Goal: Task Accomplishment & Management: Use online tool/utility

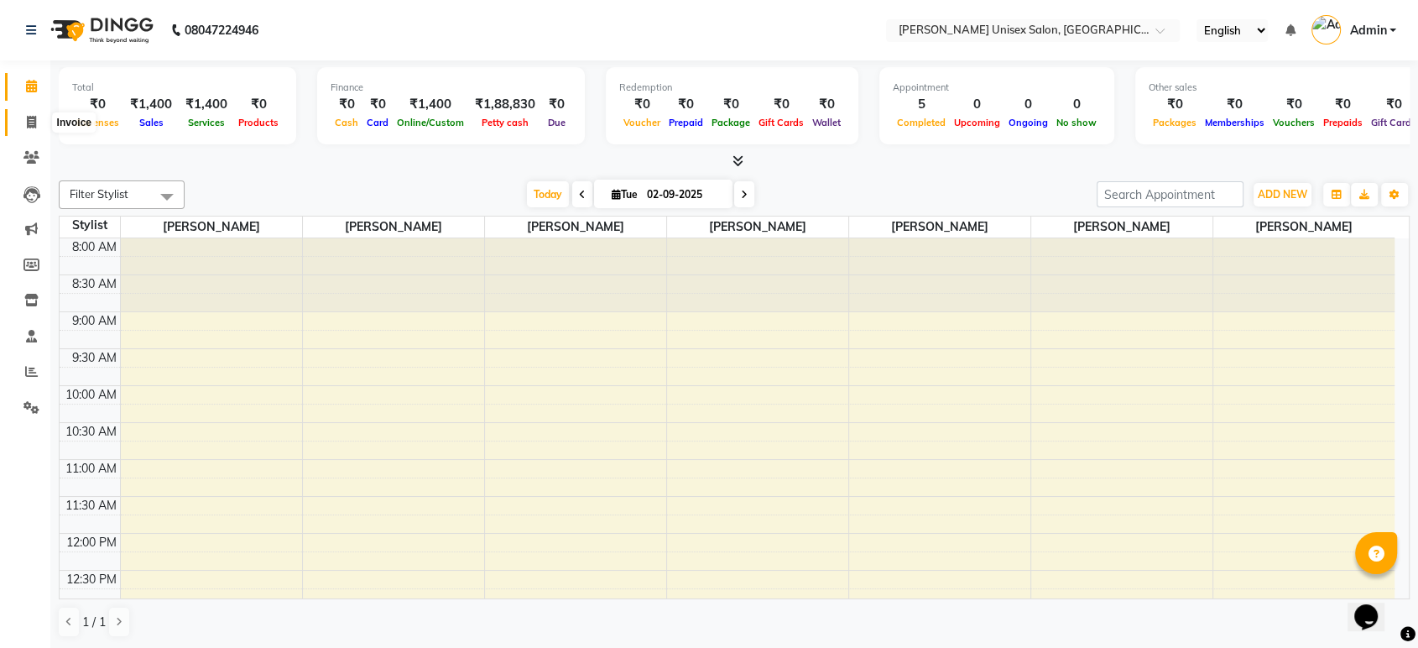
click at [27, 120] on icon at bounding box center [31, 122] width 9 height 13
select select "service"
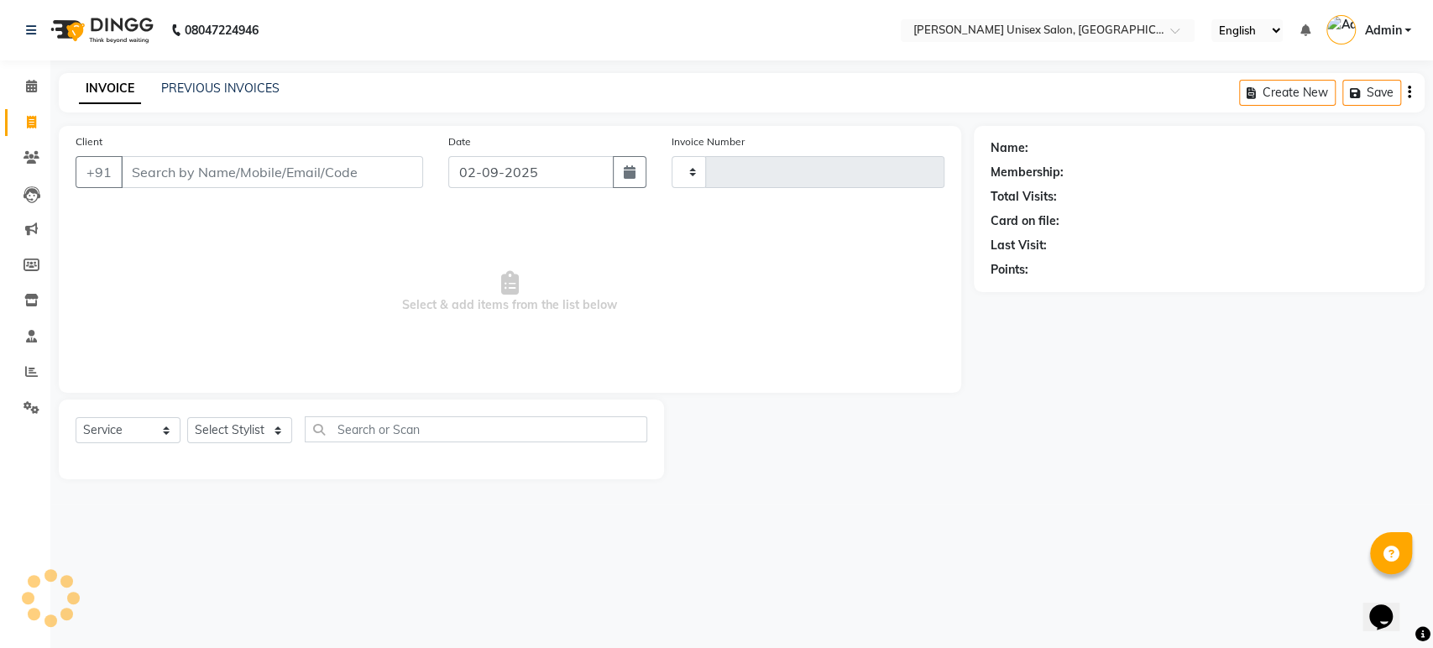
type input "1315"
select select "7372"
click at [195, 165] on input "Client" at bounding box center [272, 172] width 302 height 32
type input "w"
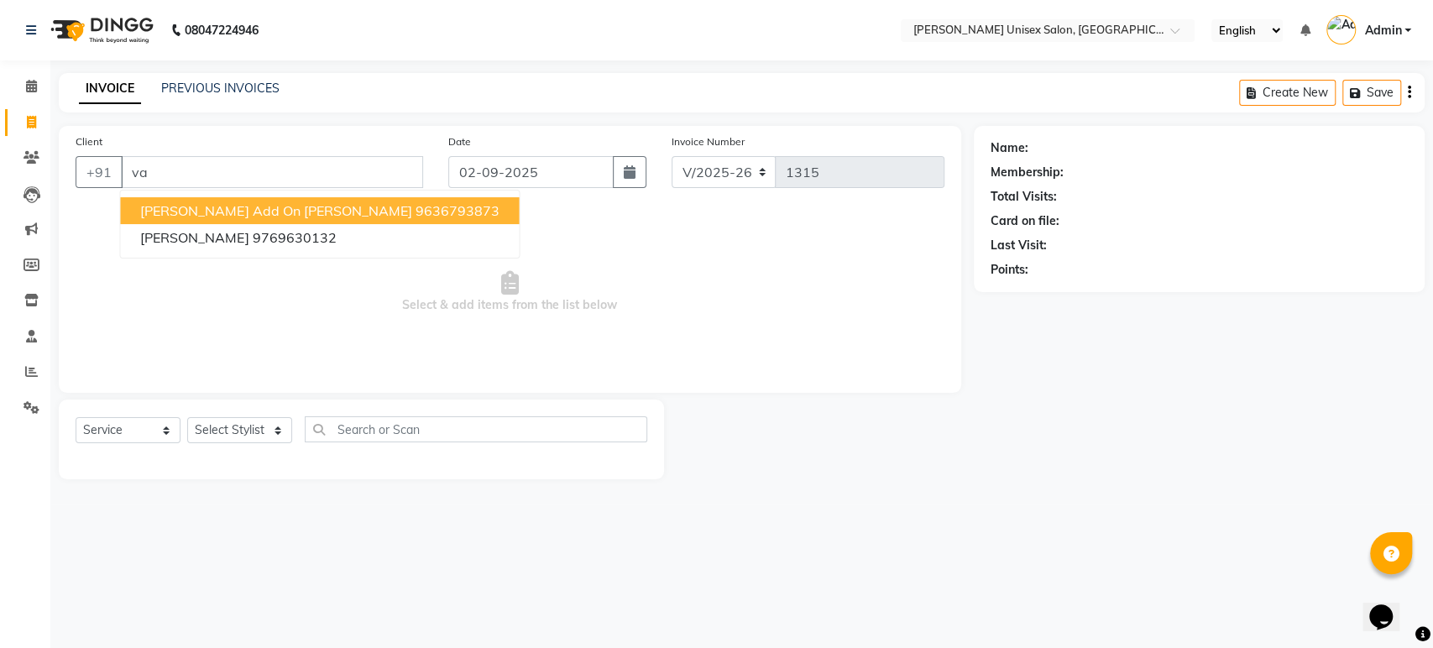
type input "v"
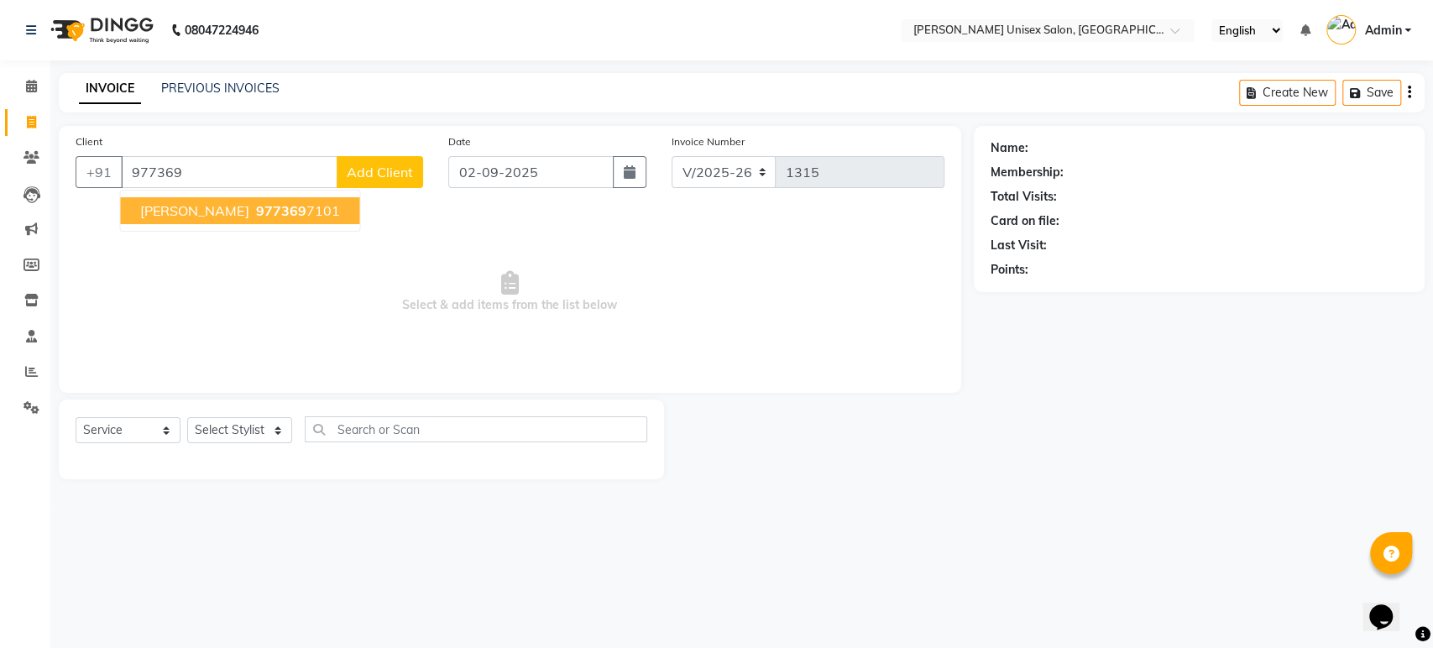
click at [234, 206] on span "[PERSON_NAME]" at bounding box center [194, 210] width 108 height 17
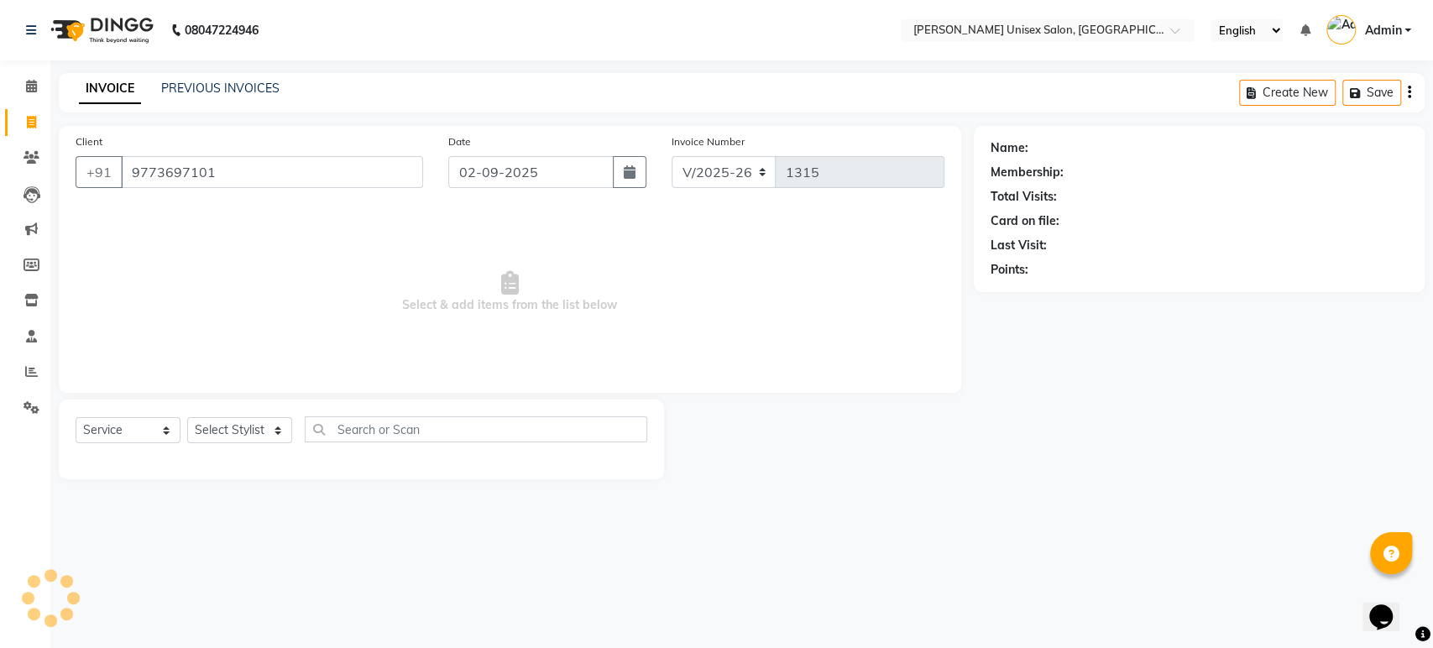
type input "9773697101"
select select "1: Object"
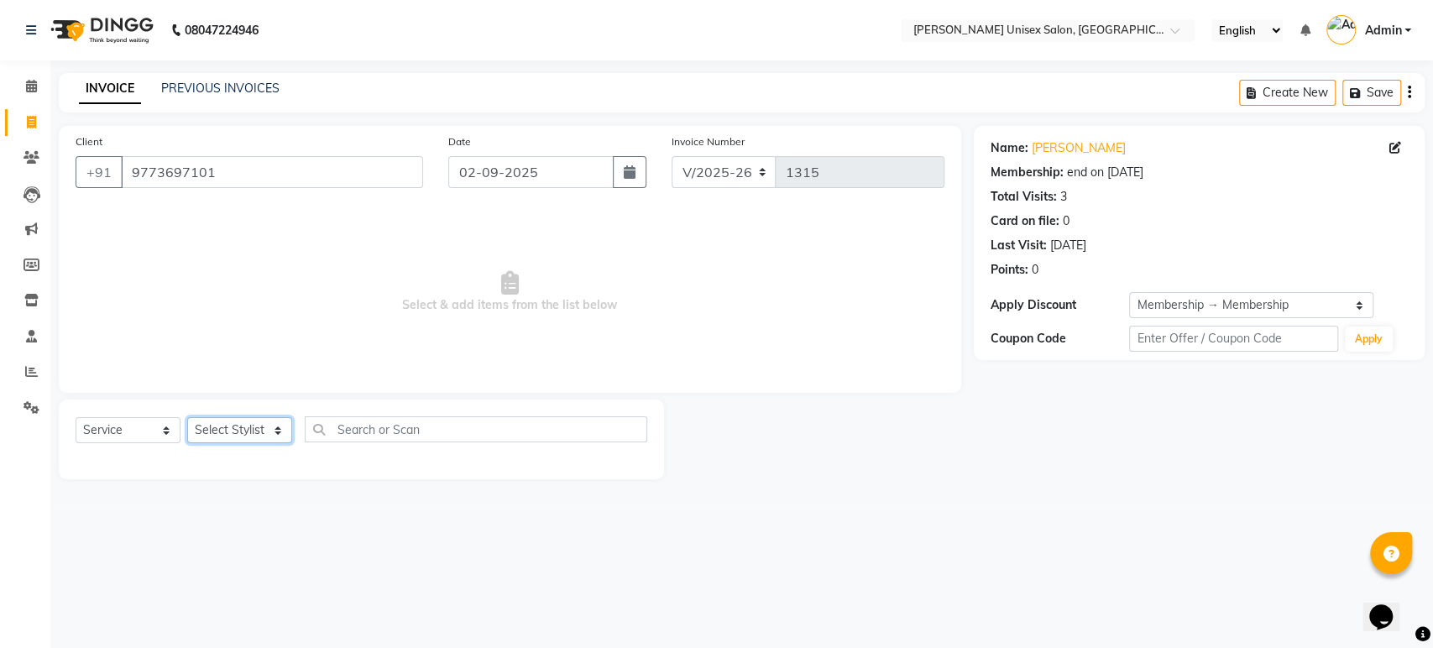
click at [276, 431] on select "Select Stylist [PERSON_NAME] [PERSON_NAME] [PERSON_NAME] Pooja [PERSON_NAME] AH…" at bounding box center [239, 430] width 105 height 26
select select "64436"
click at [187, 417] on select "Select Stylist [PERSON_NAME] [PERSON_NAME] [PERSON_NAME] Pooja [PERSON_NAME] AH…" at bounding box center [239, 430] width 105 height 26
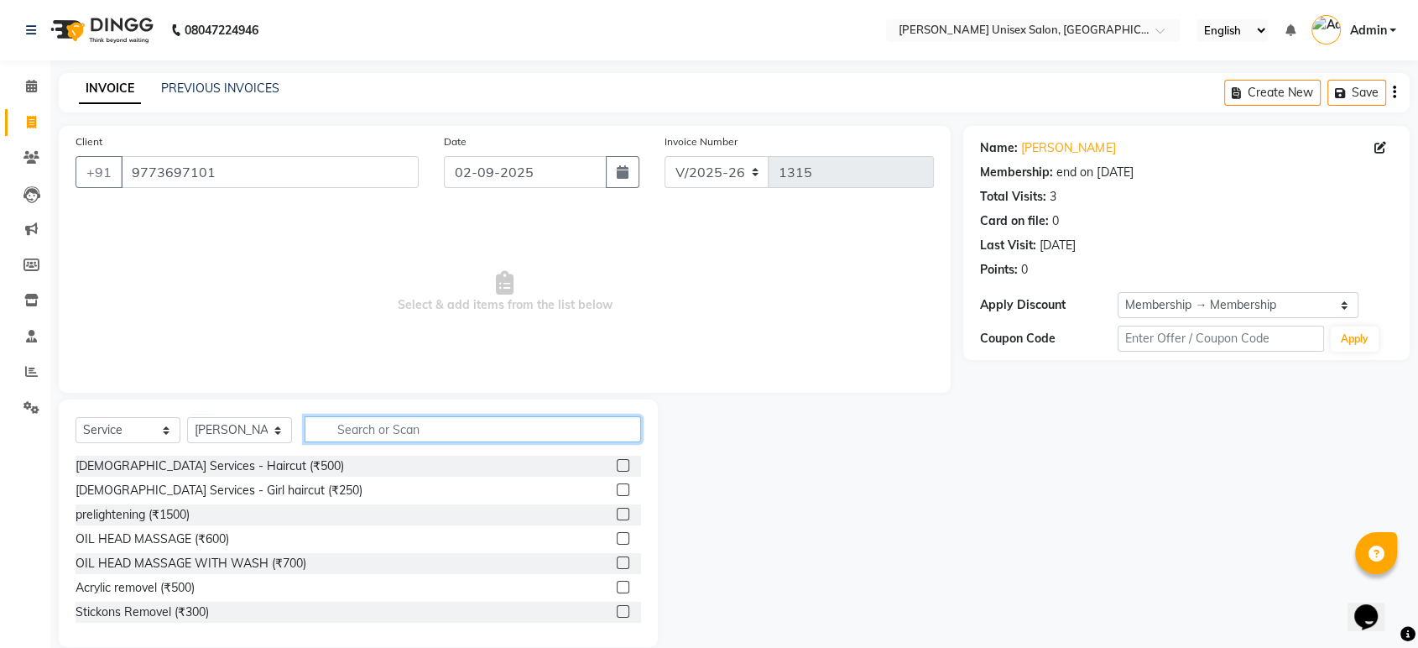
click at [373, 431] on input "text" at bounding box center [473, 429] width 337 height 26
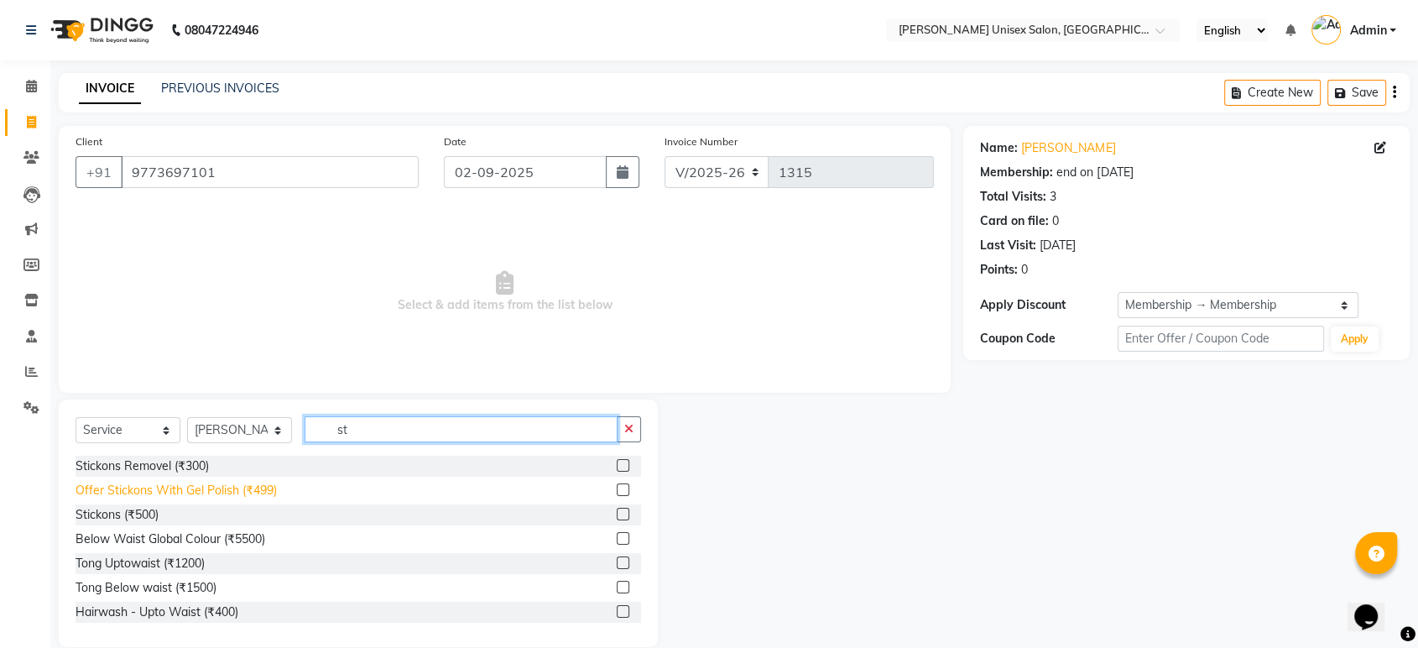
type input "st"
click at [260, 489] on div "Offer Stickons With Gel Polish (₹499)" at bounding box center [176, 491] width 201 height 18
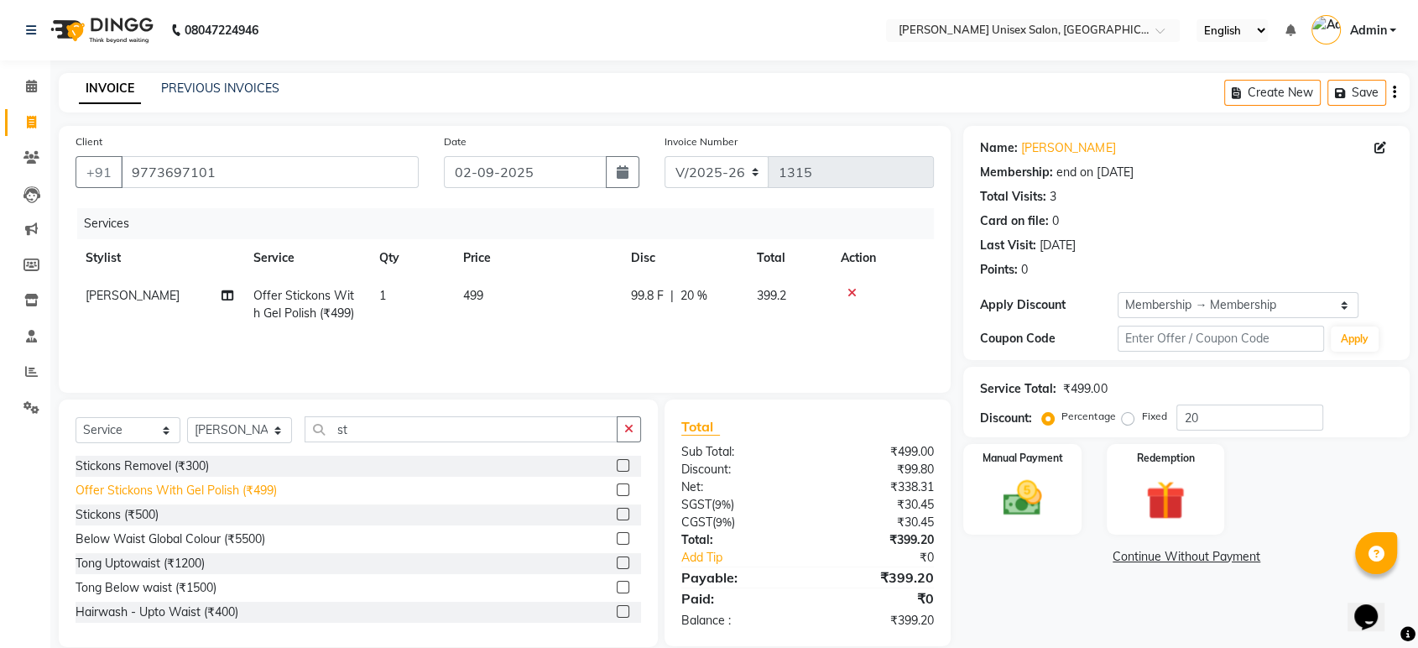
click at [253, 483] on div "Offer Stickons With Gel Polish (₹499)" at bounding box center [176, 491] width 201 height 18
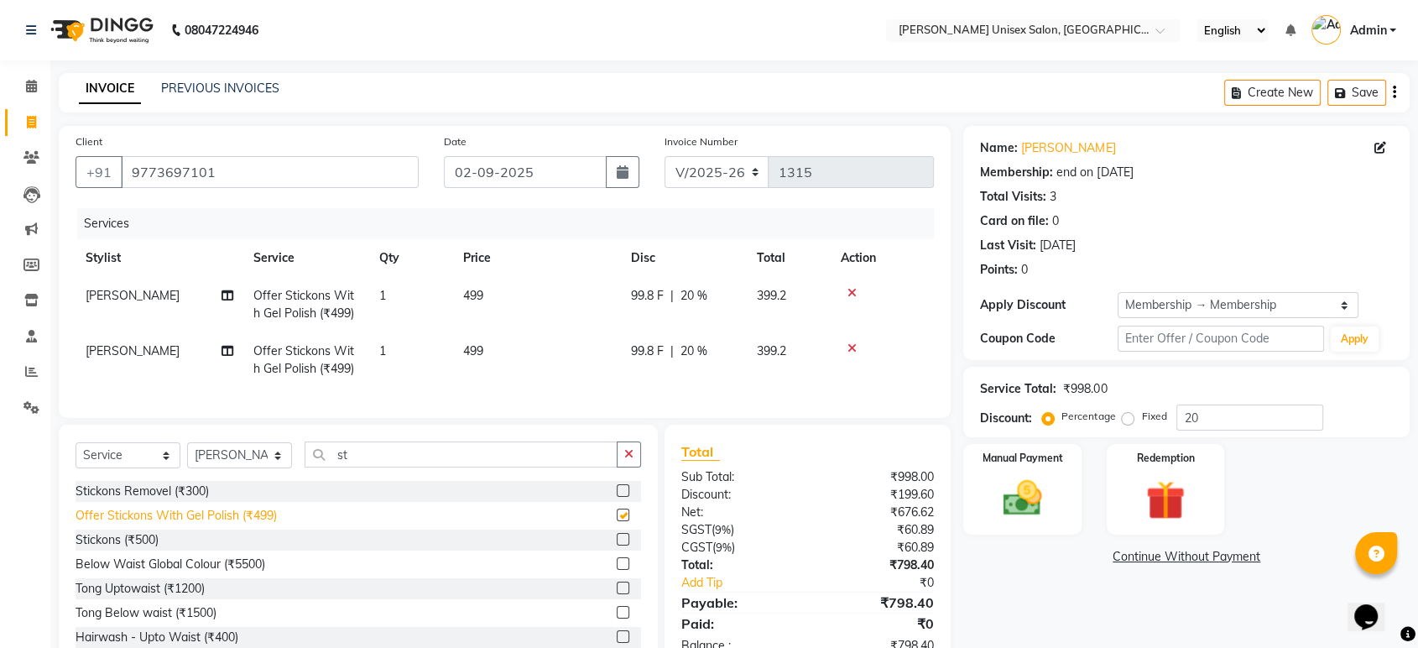
checkbox input "false"
click at [849, 347] on icon at bounding box center [852, 348] width 9 height 12
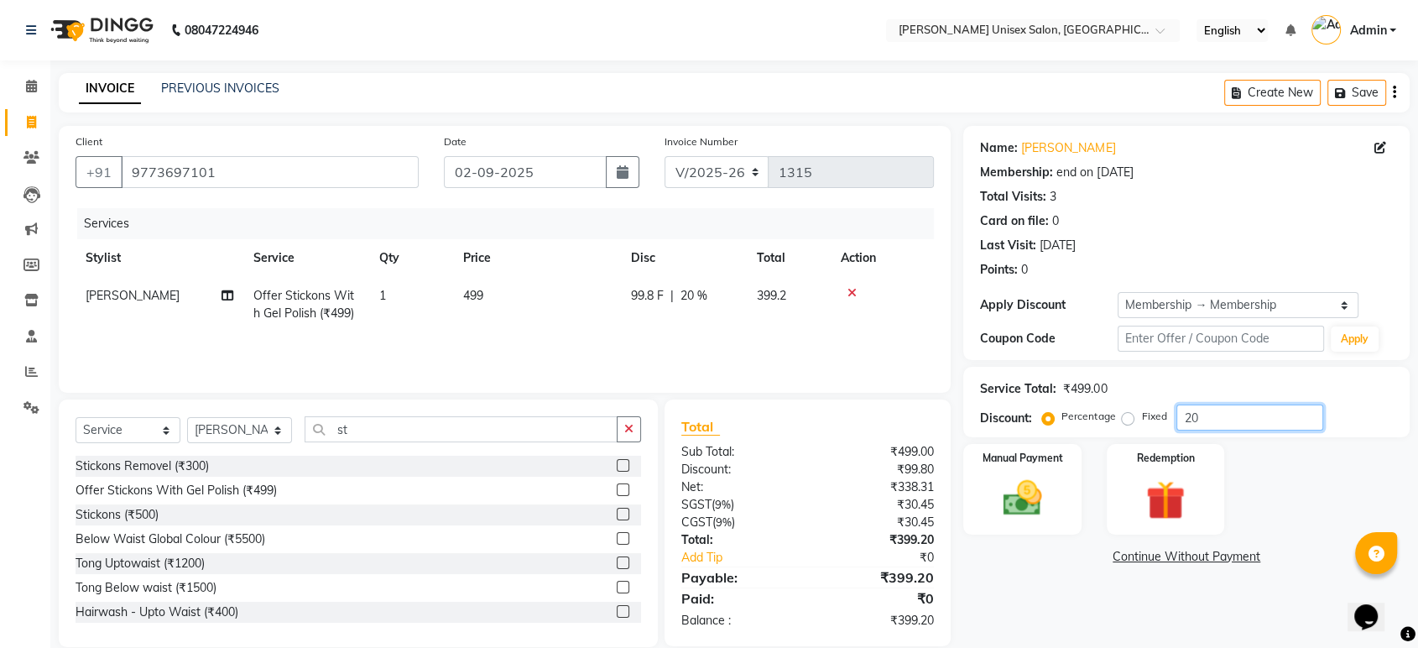
click at [1201, 418] on input "20" at bounding box center [1250, 418] width 147 height 26
type input "2"
click at [1008, 467] on div "Manual Payment" at bounding box center [1023, 489] width 123 height 94
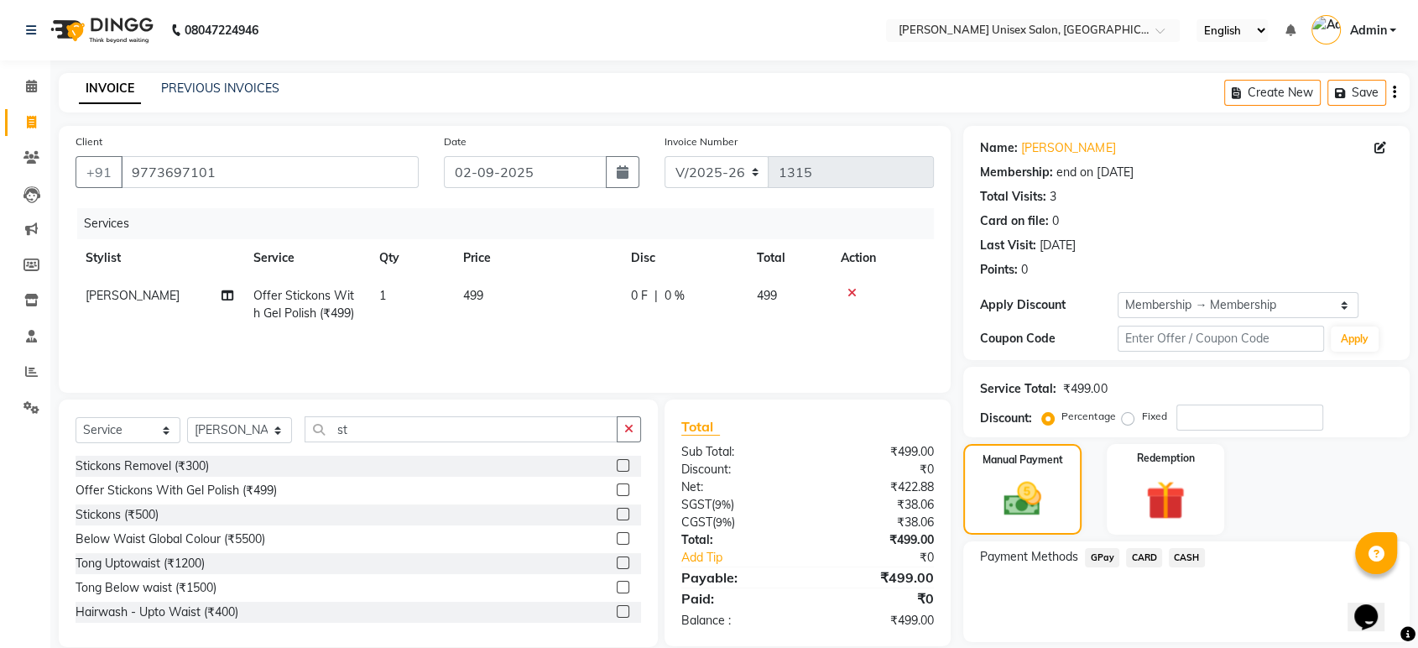
click at [1182, 558] on span "CASH" at bounding box center [1187, 557] width 36 height 19
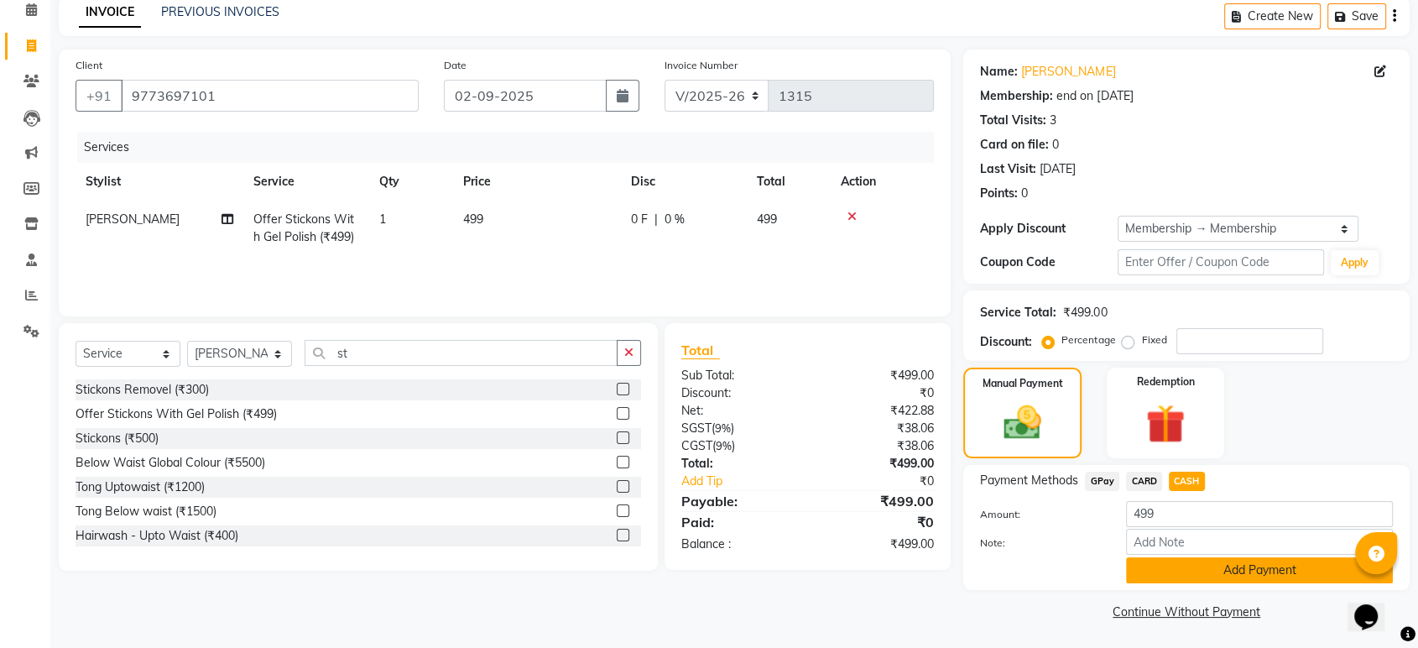
click at [1205, 557] on button "Add Payment" at bounding box center [1259, 570] width 267 height 26
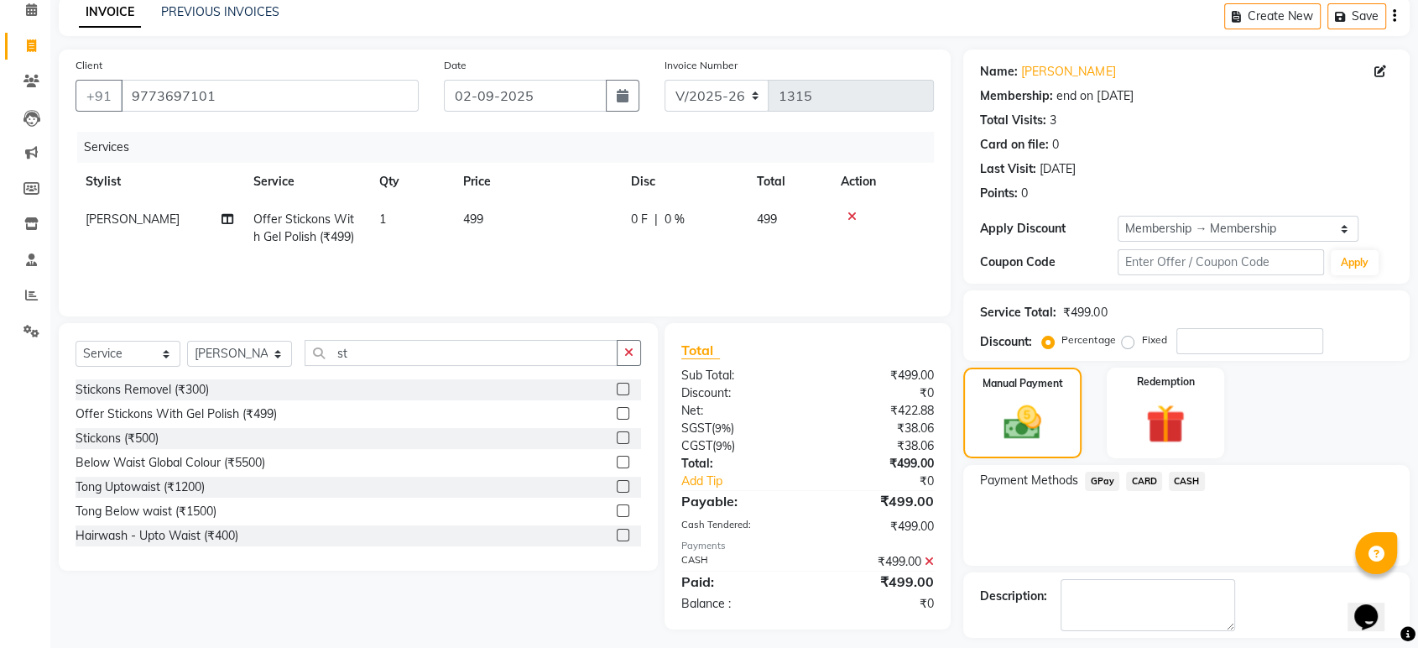
scroll to position [147, 0]
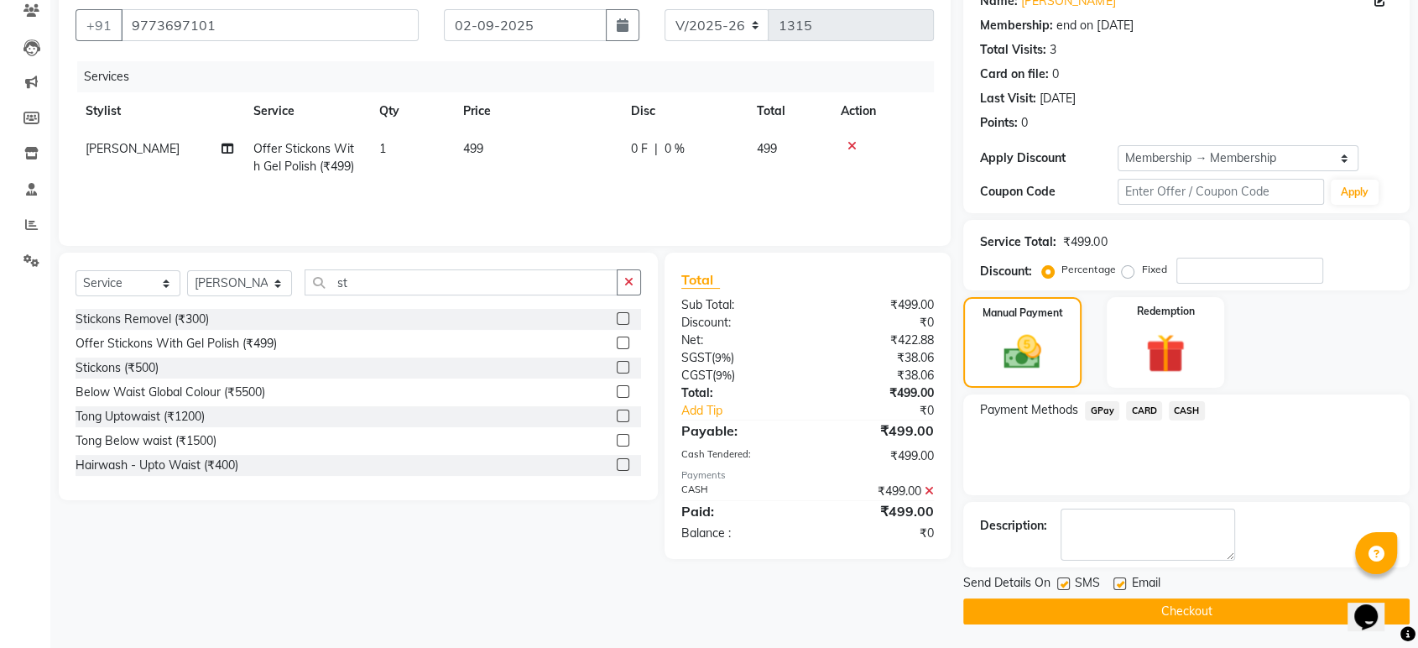
click at [1169, 610] on button "Checkout" at bounding box center [1186, 611] width 446 height 26
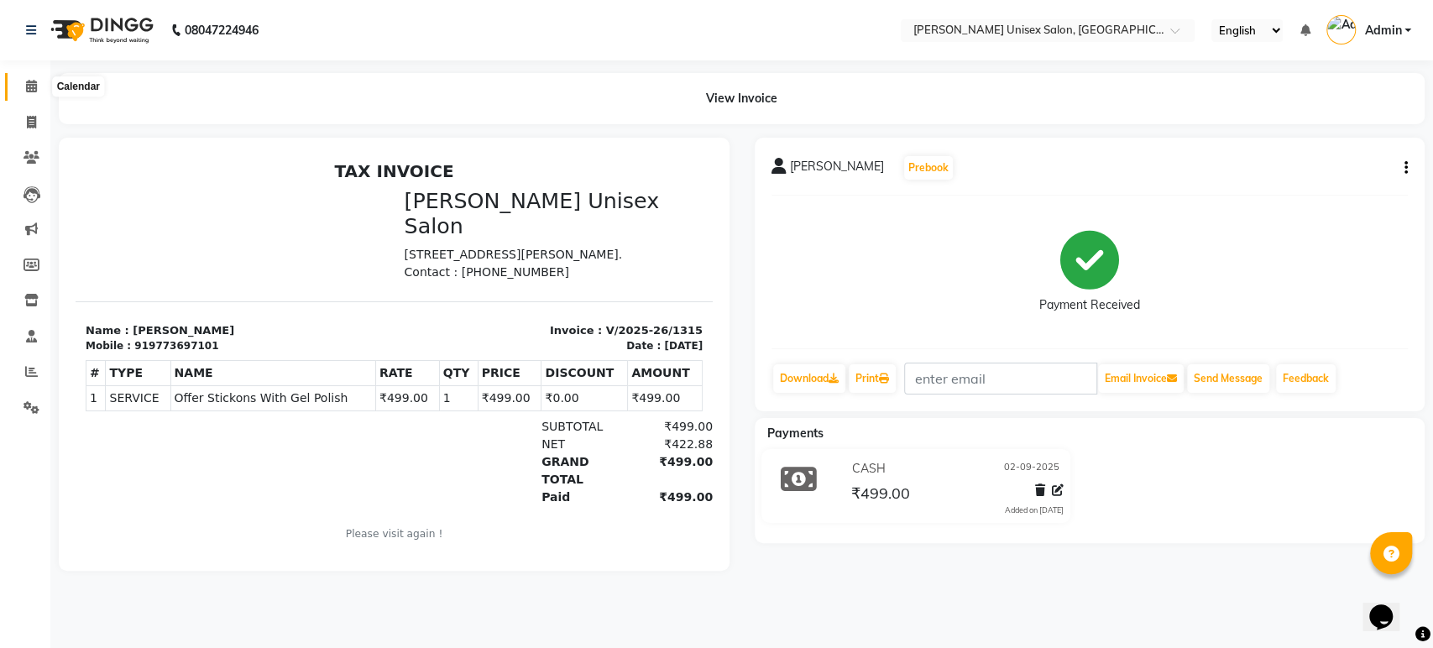
click at [32, 83] on icon at bounding box center [31, 86] width 11 height 13
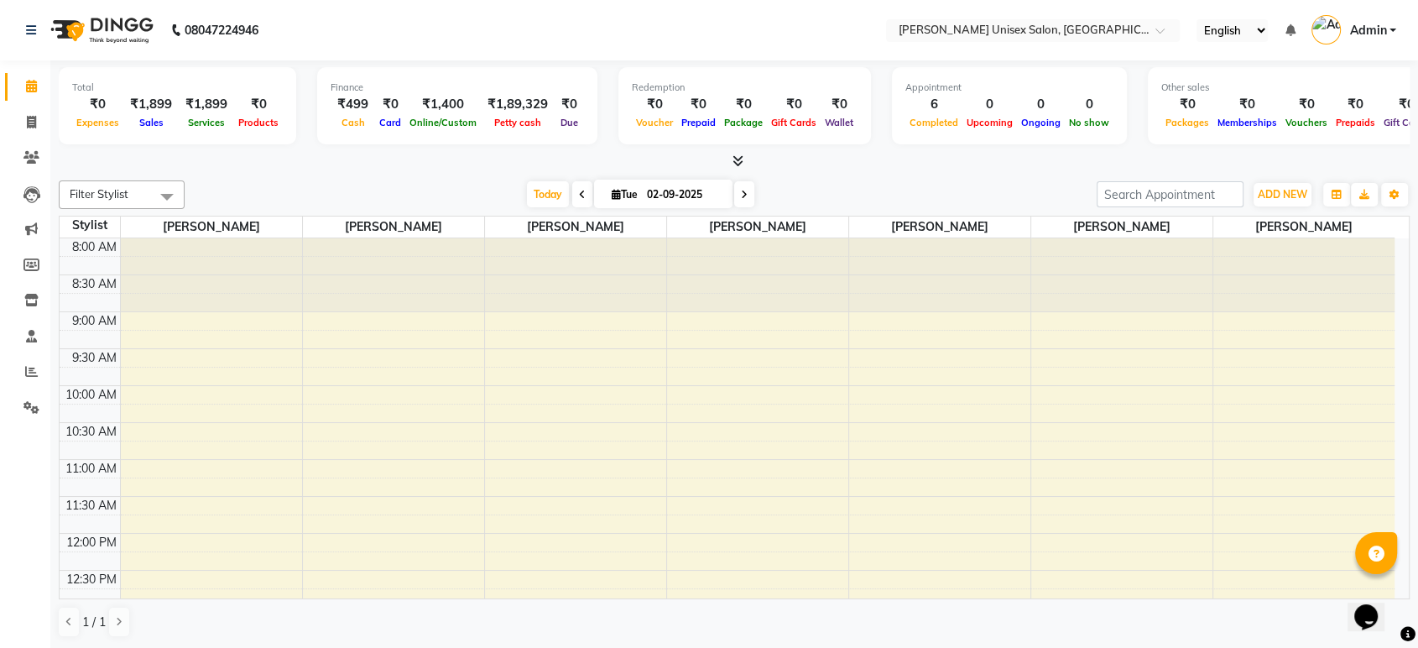
click at [324, 168] on div at bounding box center [734, 162] width 1351 height 18
click at [33, 91] on icon at bounding box center [31, 86] width 11 height 13
click at [216, 170] on div "Total ₹0 Expenses ₹1,899 Sales ₹1,899 Services ₹0 Products Finance ₹499 Cash ₹0…" at bounding box center [734, 354] width 1368 height 588
click at [462, 170] on div at bounding box center [734, 162] width 1351 height 18
click at [544, 181] on span "Today" at bounding box center [548, 194] width 42 height 26
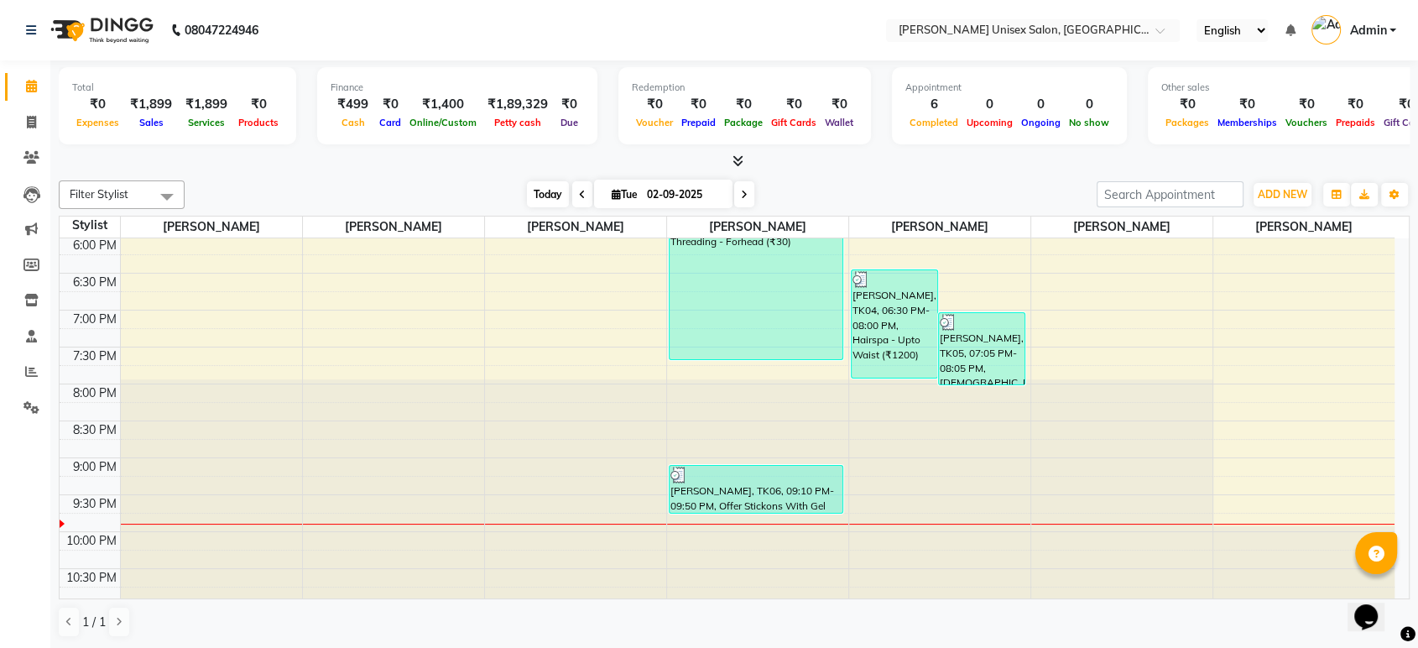
click at [544, 191] on span "Today" at bounding box center [548, 194] width 42 height 26
click at [594, 158] on div at bounding box center [734, 162] width 1351 height 18
click at [756, 179] on div "Filter Stylist Select All [PERSON_NAME] [PERSON_NAME] [PERSON_NAME] Pooja [PERS…" at bounding box center [734, 409] width 1351 height 471
click at [779, 174] on div "Filter Stylist Select All [PERSON_NAME] [PERSON_NAME] [PERSON_NAME] Pooja [PERS…" at bounding box center [734, 409] width 1351 height 471
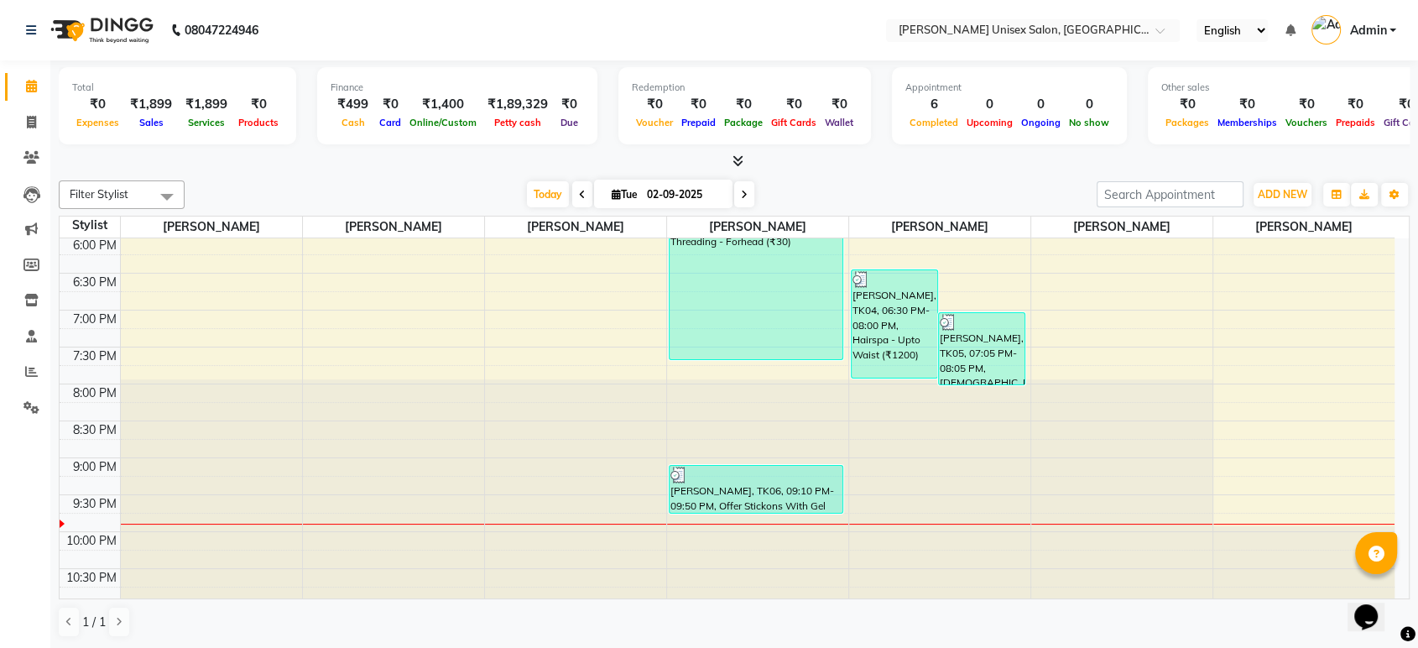
click at [739, 158] on icon at bounding box center [738, 160] width 11 height 13
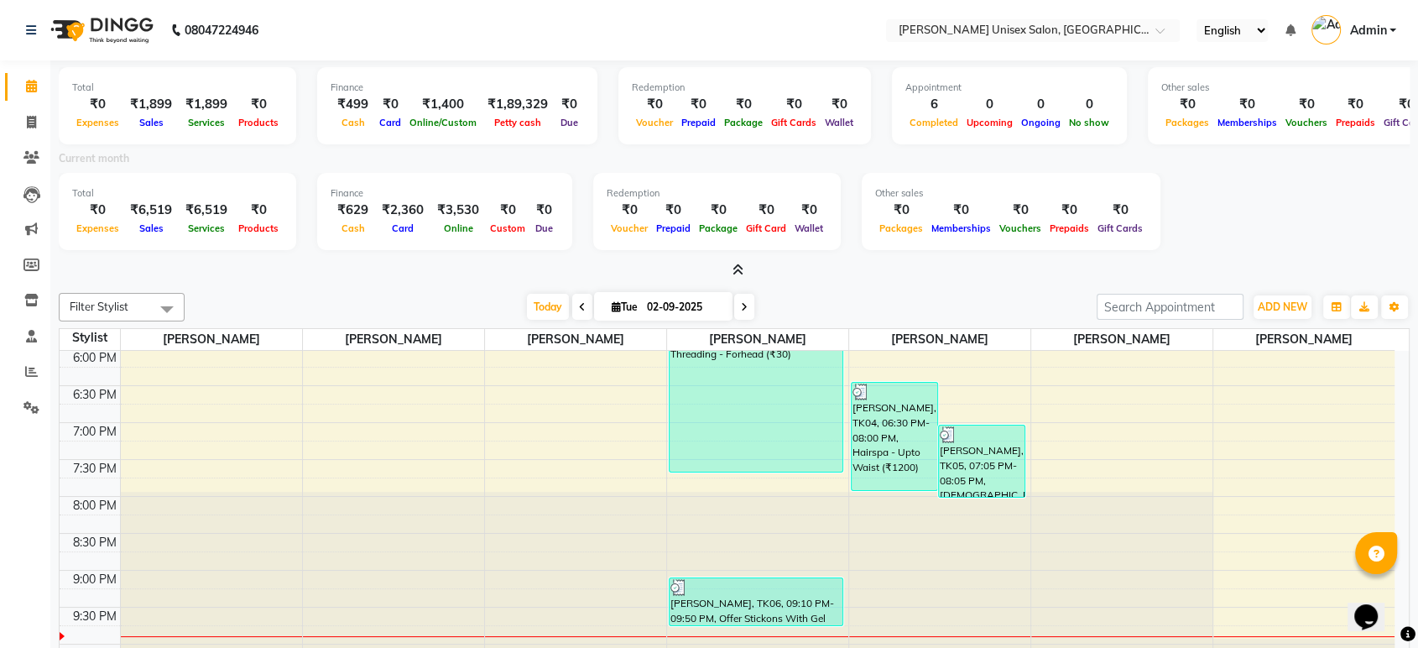
click at [735, 267] on icon at bounding box center [738, 270] width 11 height 13
